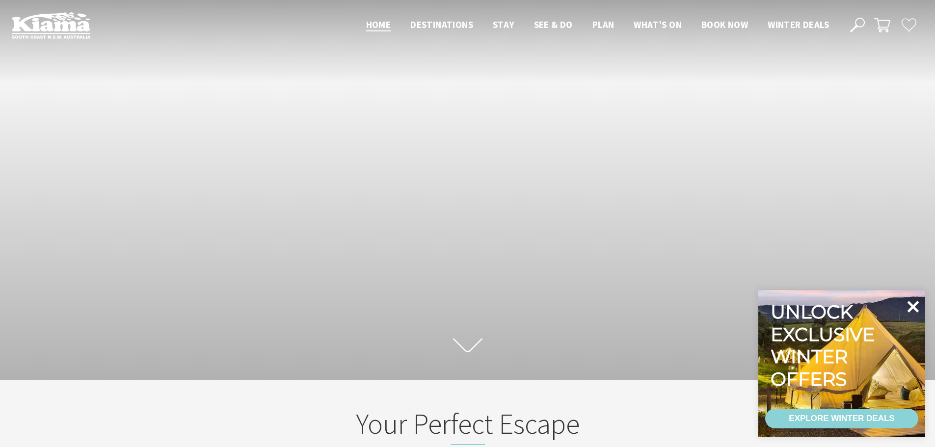
scroll to position [165, 942]
click at [909, 305] on icon at bounding box center [913, 307] width 24 height 24
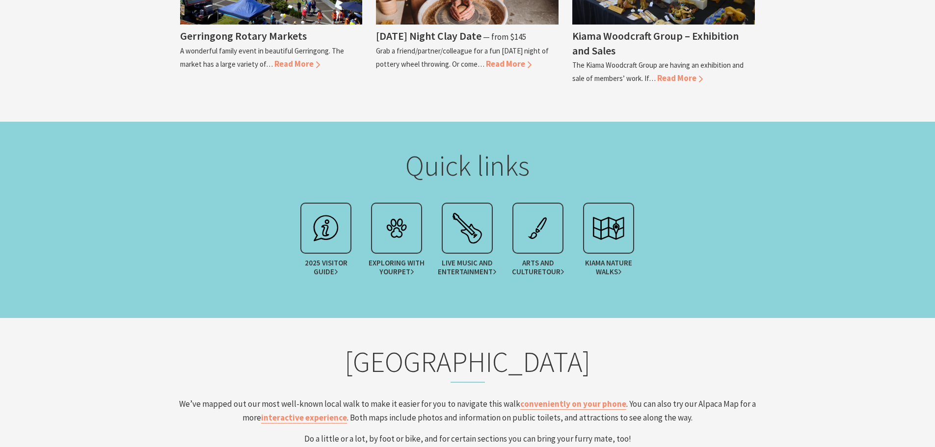
scroll to position [1423, 0]
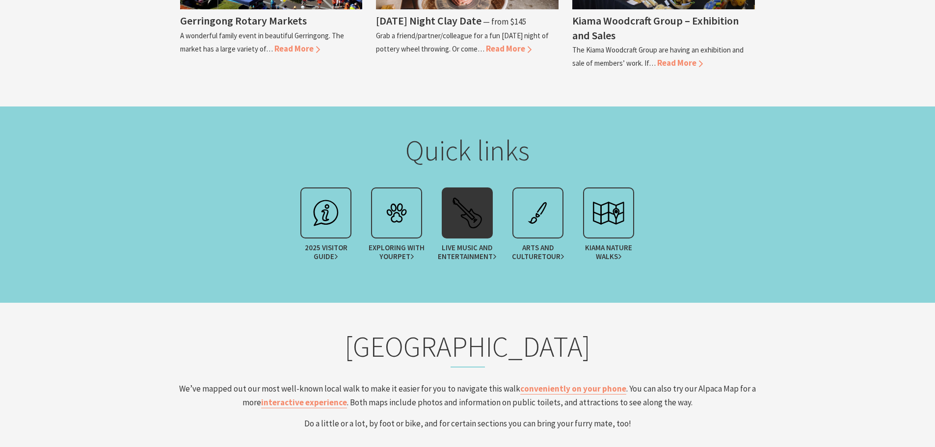
click at [462, 211] on img at bounding box center [467, 212] width 39 height 39
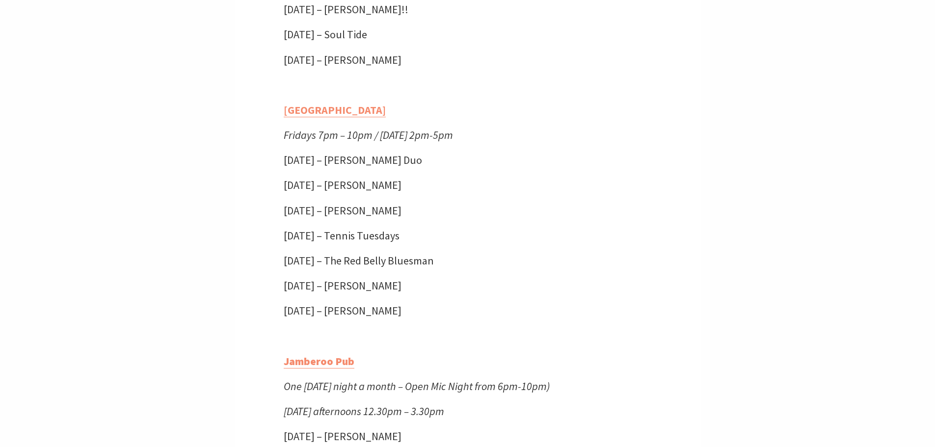
scroll to position [1423, 0]
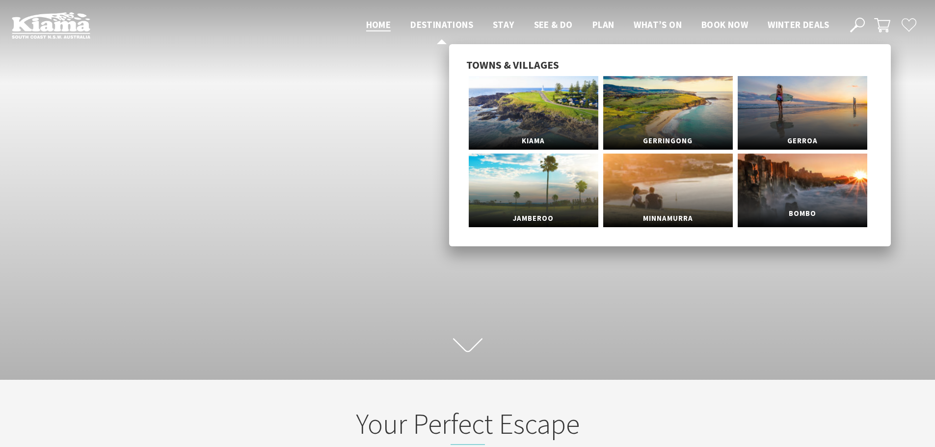
click at [829, 205] on span "Bombo" at bounding box center [803, 214] width 130 height 18
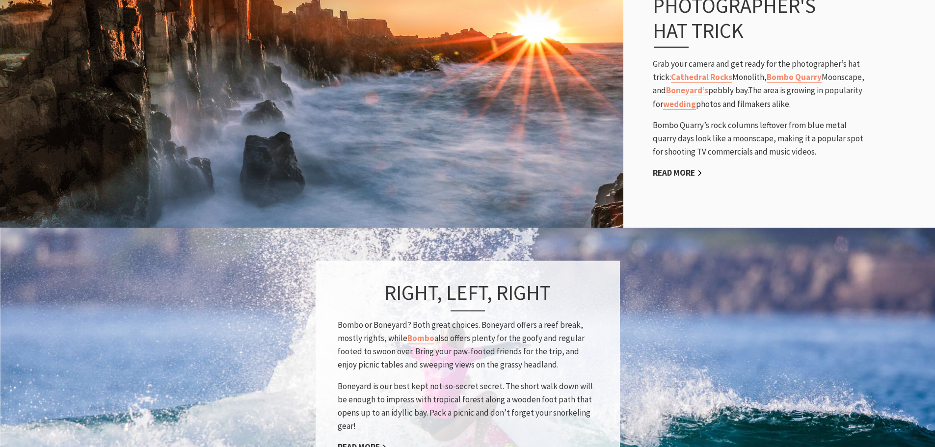
scroll to position [589, 0]
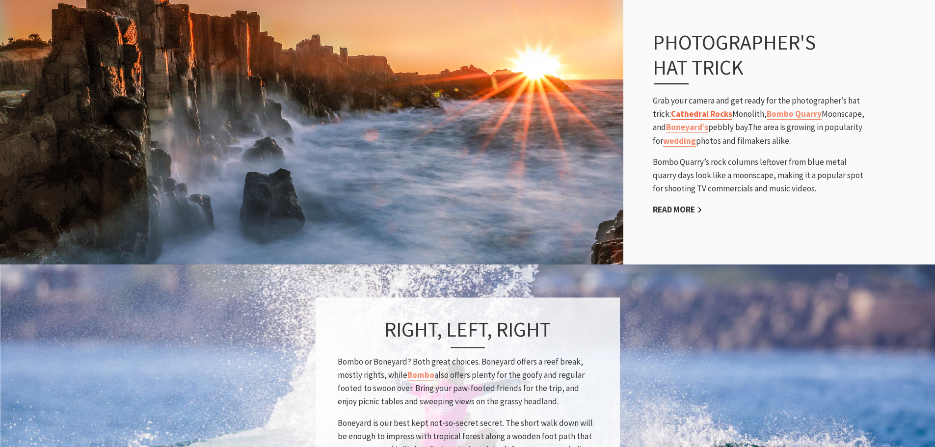
click at [721, 114] on link "Cathedral Rocks" at bounding box center [701, 113] width 61 height 11
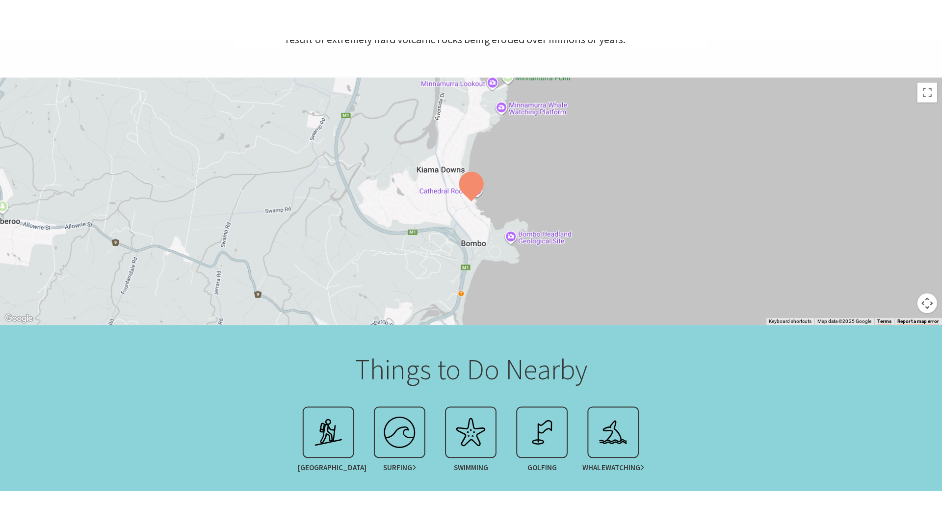
scroll to position [393, 0]
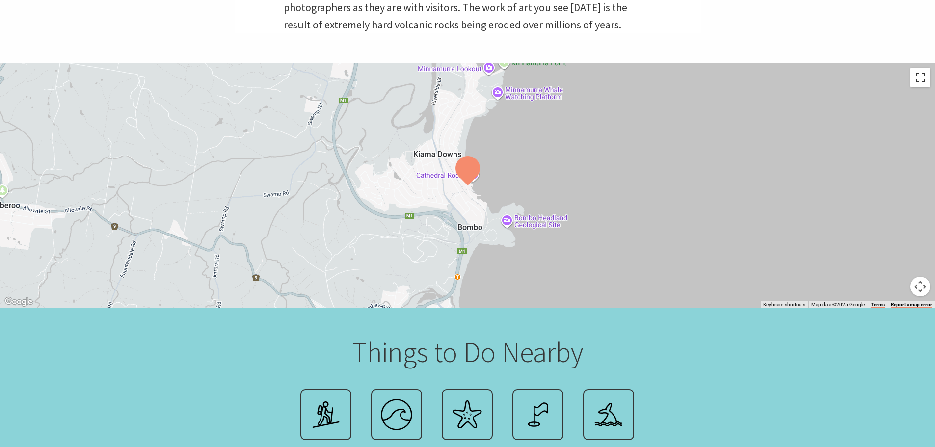
click at [923, 79] on button "Toggle fullscreen view" at bounding box center [920, 78] width 20 height 20
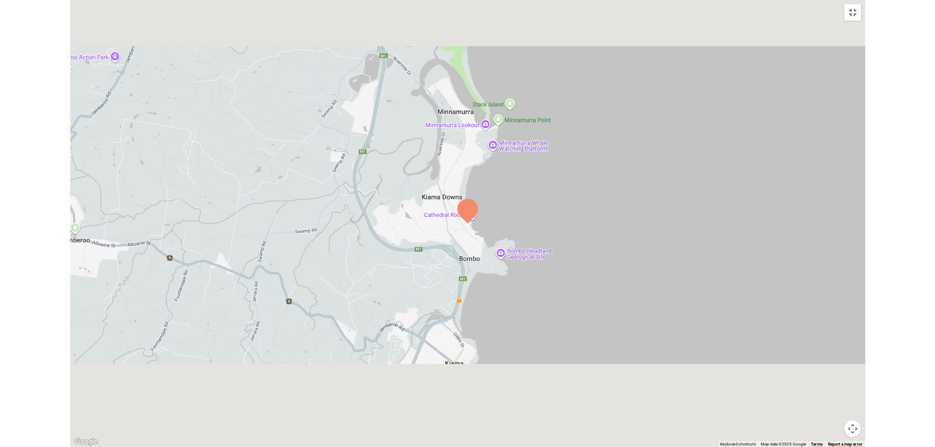
scroll to position [327, 954]
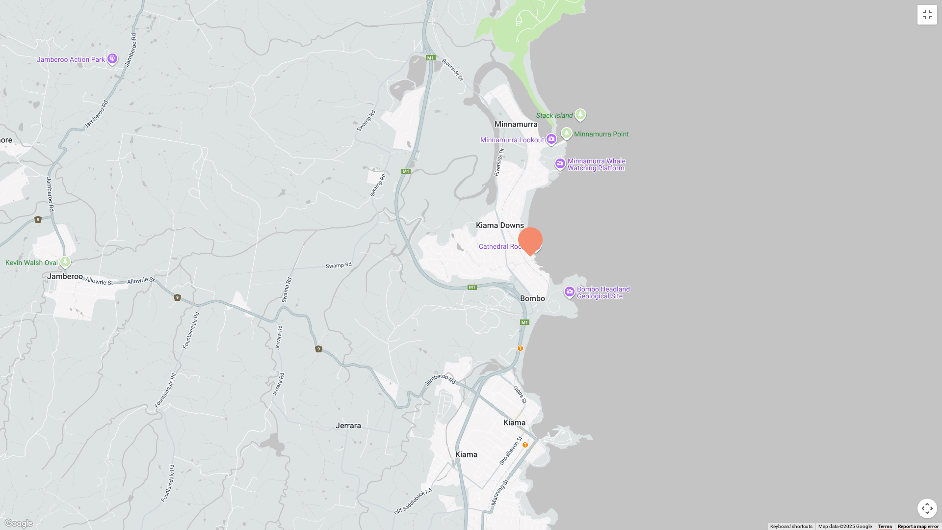
drag, startPoint x: 340, startPoint y: 187, endPoint x: 510, endPoint y: 80, distance: 201.1
click at [509, 80] on div at bounding box center [471, 265] width 942 height 530
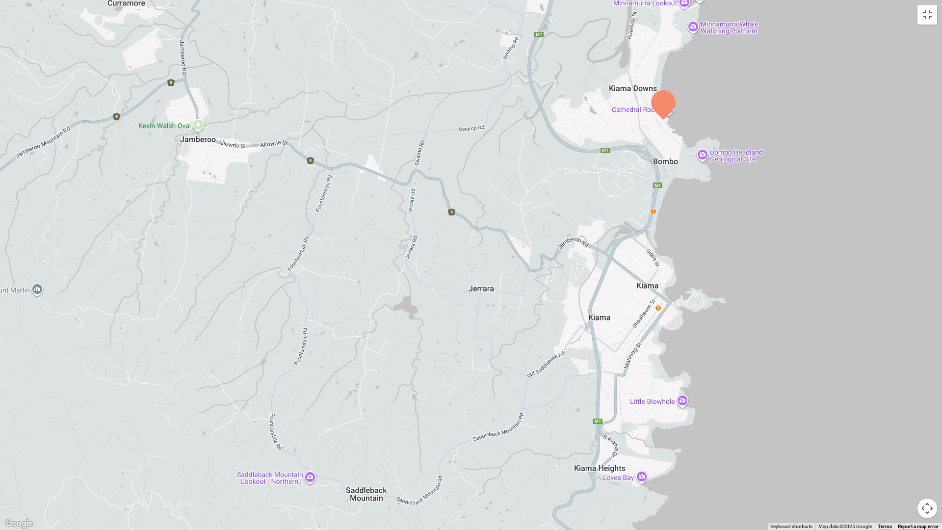
drag, startPoint x: 573, startPoint y: 255, endPoint x: 535, endPoint y: 149, distance: 112.6
click at [536, 160] on div at bounding box center [471, 265] width 942 height 530
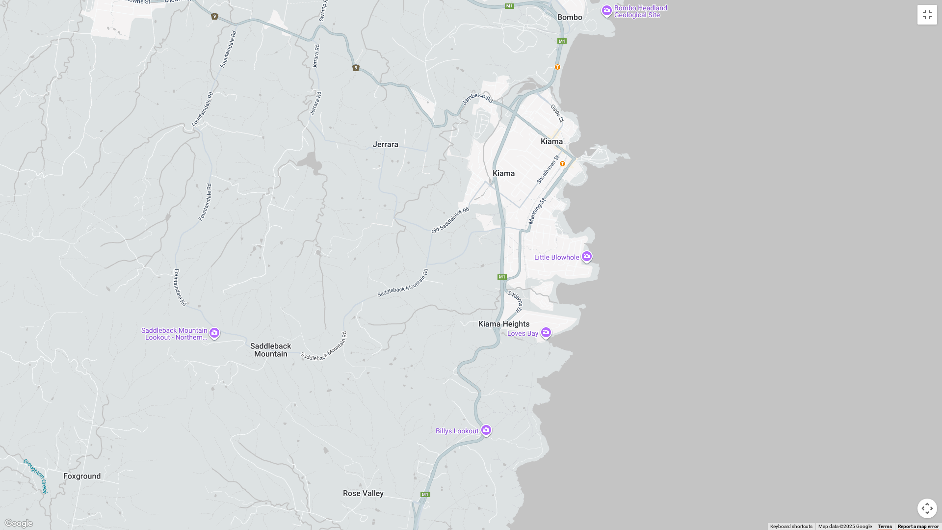
drag, startPoint x: 570, startPoint y: 228, endPoint x: 556, endPoint y: 292, distance: 65.0
click at [556, 292] on div at bounding box center [471, 265] width 942 height 530
drag, startPoint x: 536, startPoint y: 185, endPoint x: 515, endPoint y: 265, distance: 83.2
click at [515, 265] on div at bounding box center [471, 265] width 942 height 530
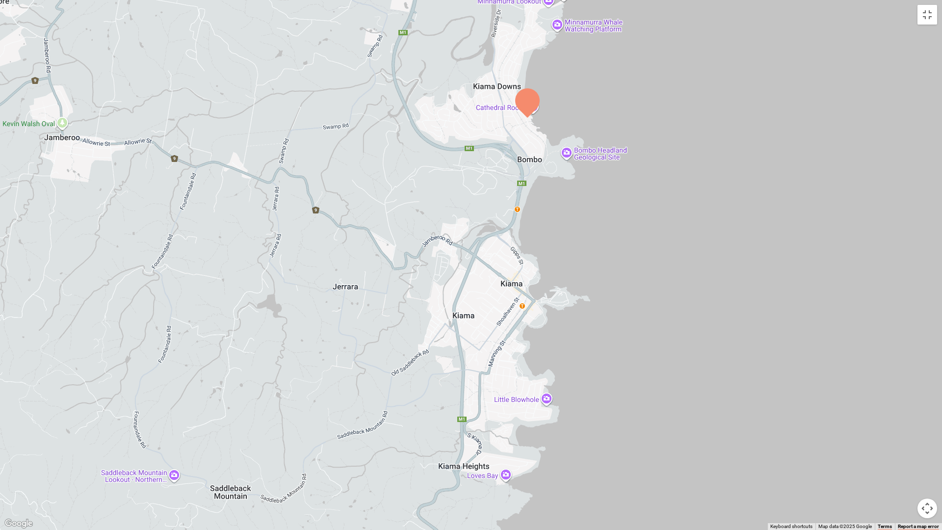
drag, startPoint x: 558, startPoint y: 142, endPoint x: 558, endPoint y: 149, distance: 6.4
click at [558, 149] on div at bounding box center [471, 265] width 942 height 530
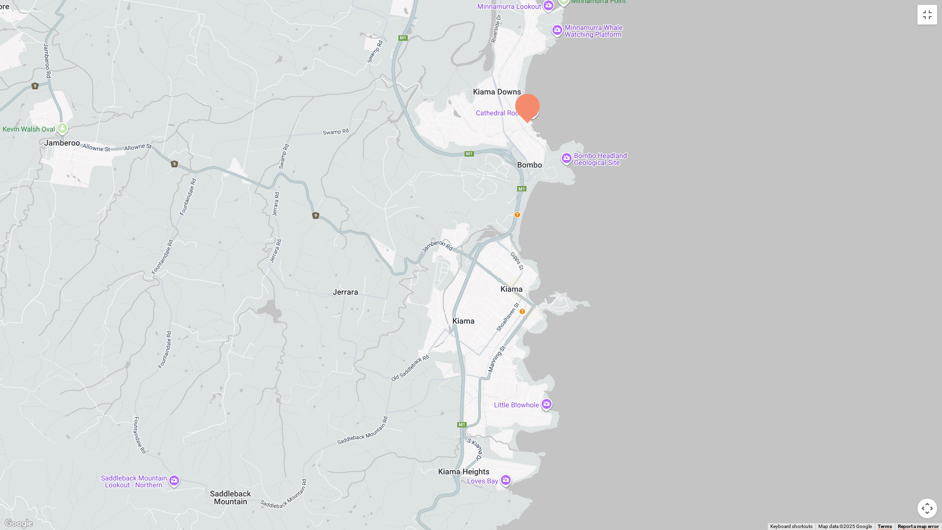
click at [650, 108] on div at bounding box center [471, 265] width 942 height 530
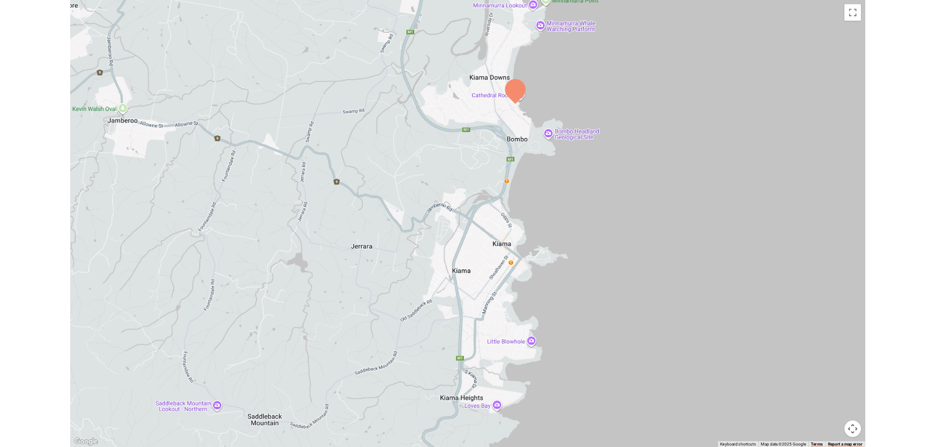
scroll to position [325, 946]
